Goal: Task Accomplishment & Management: Manage account settings

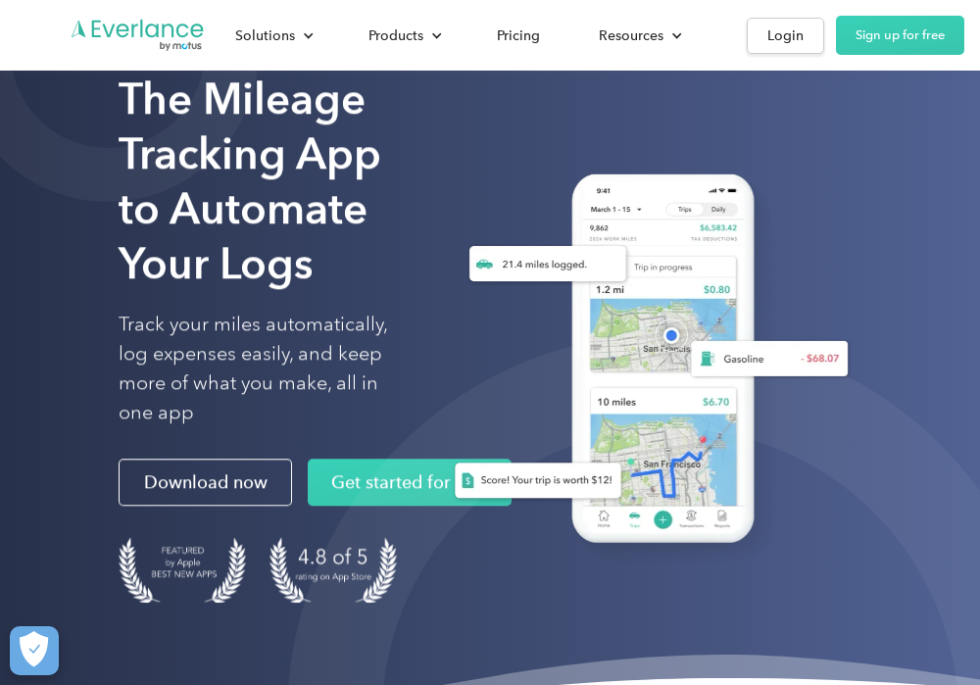
scroll to position [63, 0]
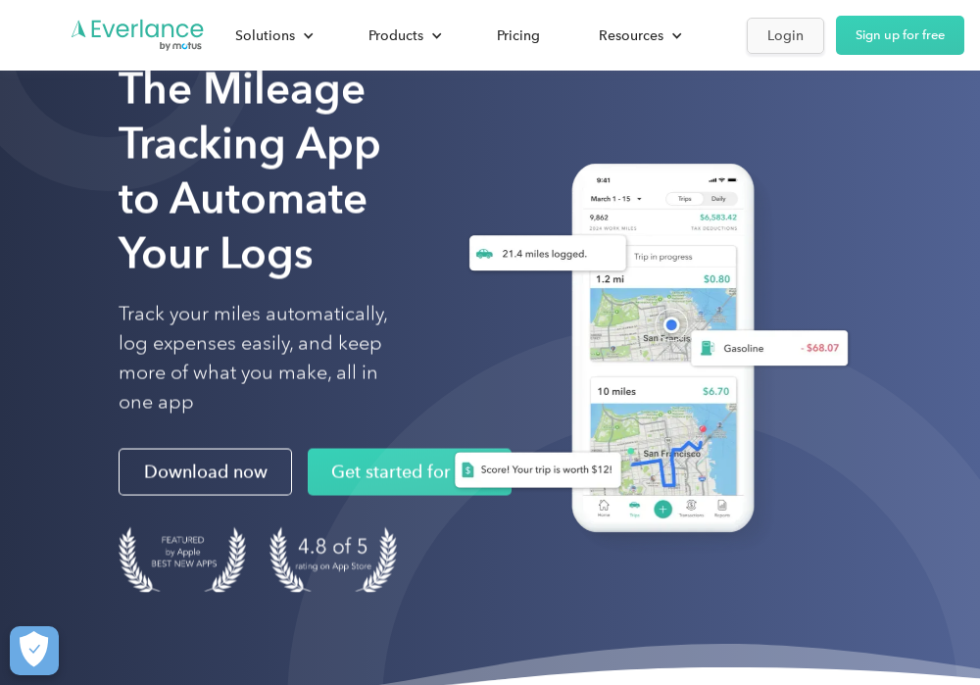
click at [803, 42] on link "Login" at bounding box center [785, 36] width 77 height 36
